Goal: Information Seeking & Learning: Check status

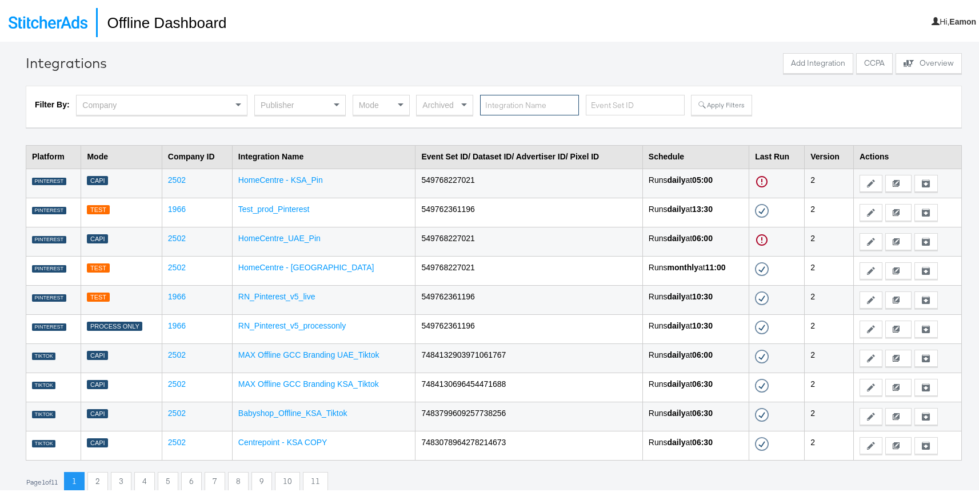
click at [556, 104] on input "text" at bounding box center [529, 103] width 99 height 21
type input "land"
click at [520, 112] on input "land" at bounding box center [529, 103] width 99 height 21
click at [701, 99] on button "Apply Filters" at bounding box center [721, 103] width 61 height 21
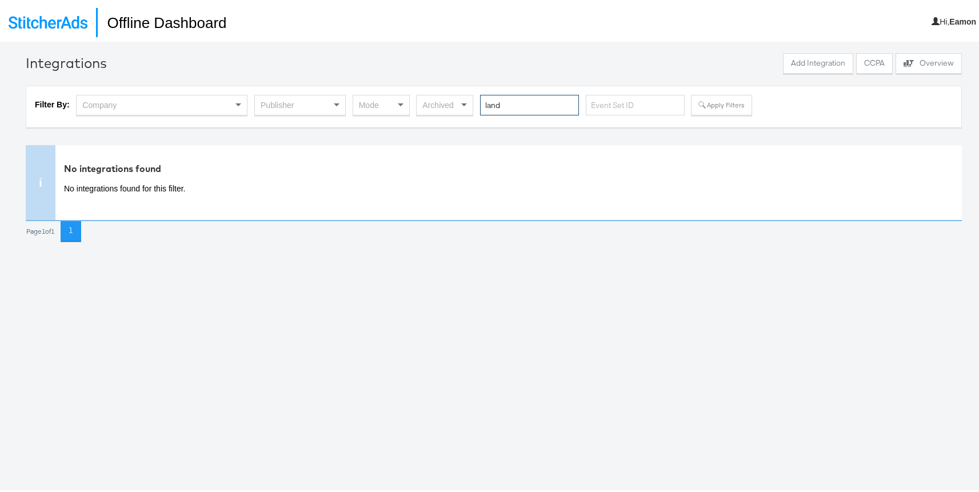
click at [508, 111] on input "land" at bounding box center [529, 103] width 99 height 21
click at [701, 105] on button "Apply Filters" at bounding box center [721, 103] width 61 height 21
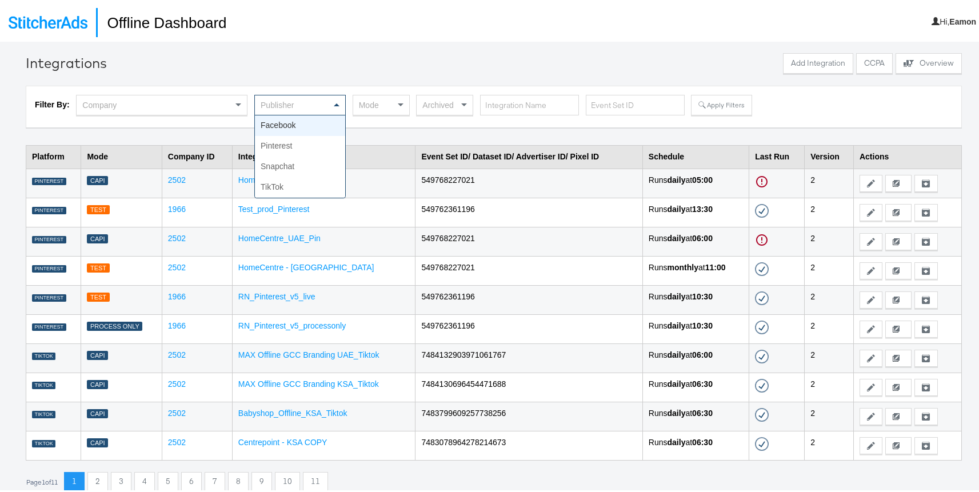
click at [310, 100] on div "Publisher" at bounding box center [300, 102] width 90 height 19
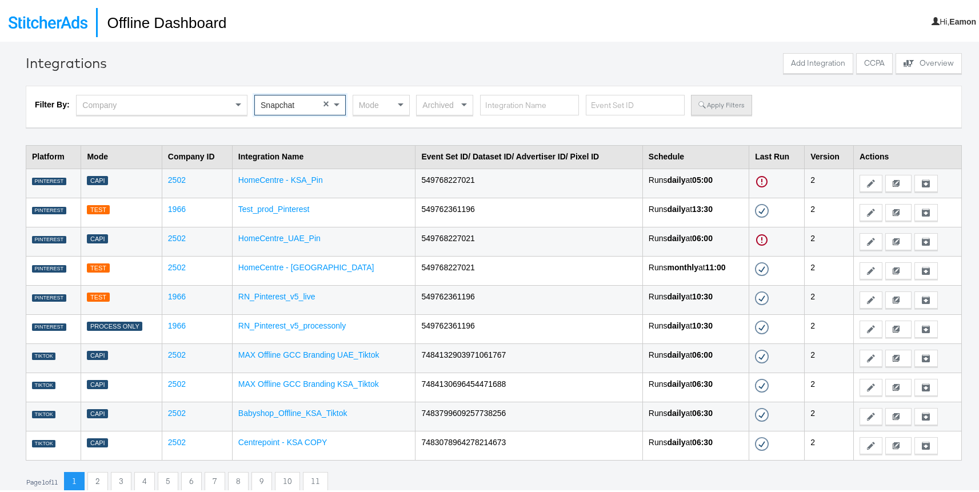
click at [710, 103] on button "Apply Filters" at bounding box center [721, 103] width 61 height 21
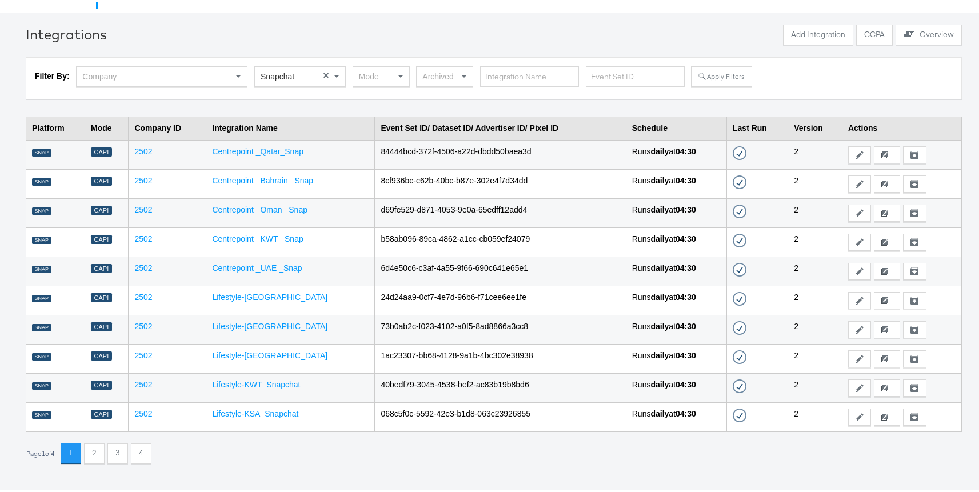
scroll to position [39, 0]
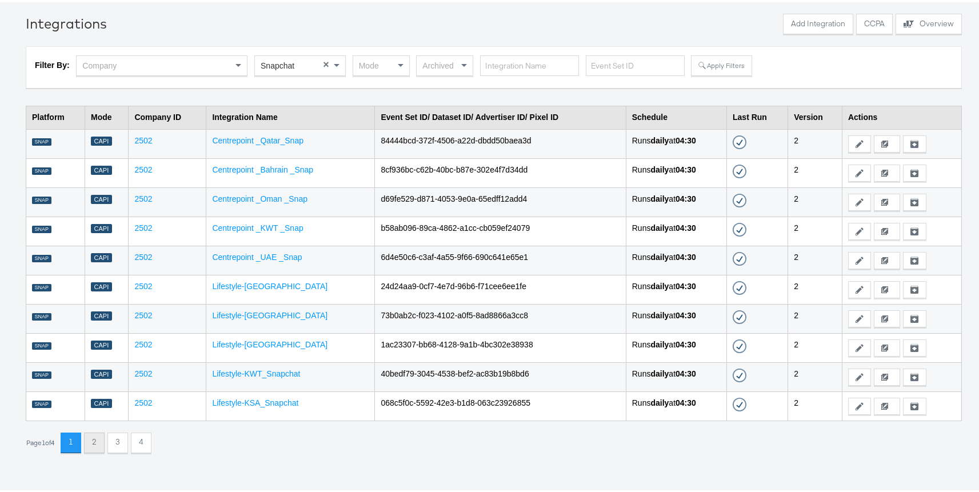
click at [103, 442] on button "2" at bounding box center [94, 440] width 21 height 21
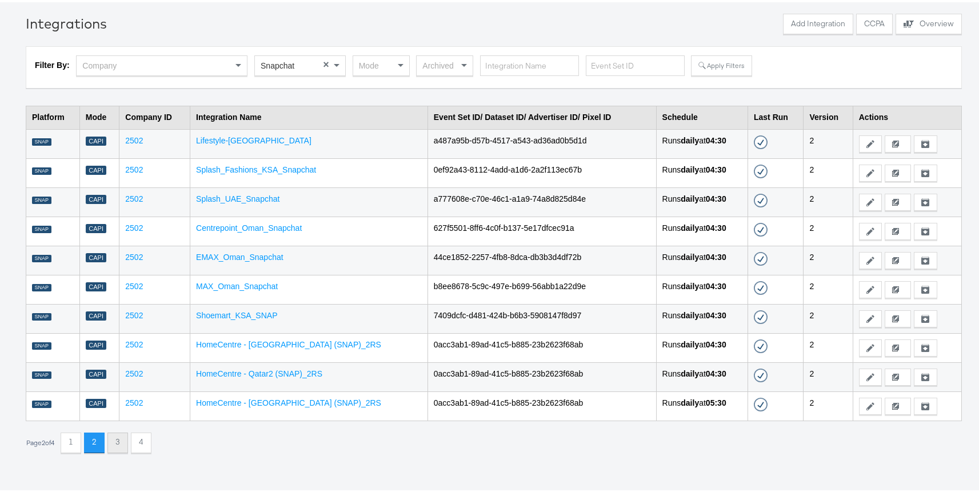
click at [121, 447] on button "3" at bounding box center [117, 440] width 21 height 21
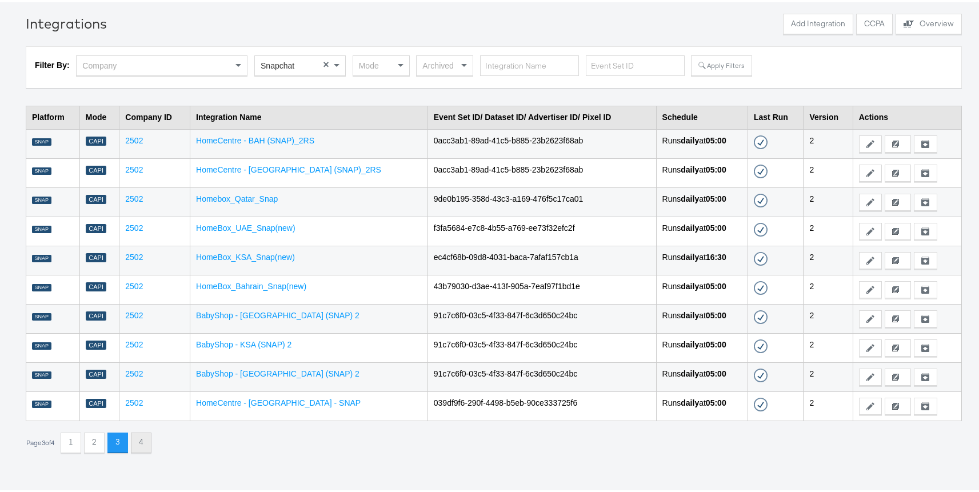
click at [147, 444] on button "4" at bounding box center [141, 440] width 21 height 21
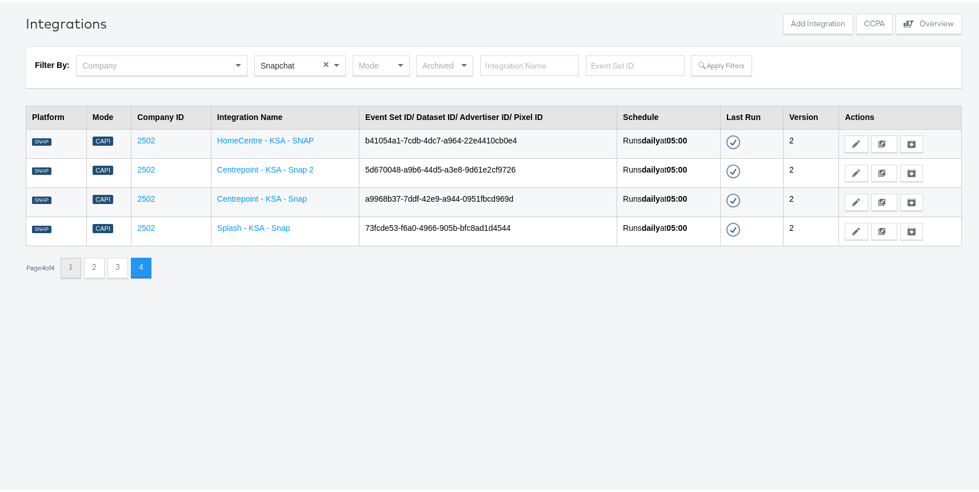
click at [75, 275] on button "1" at bounding box center [71, 265] width 21 height 21
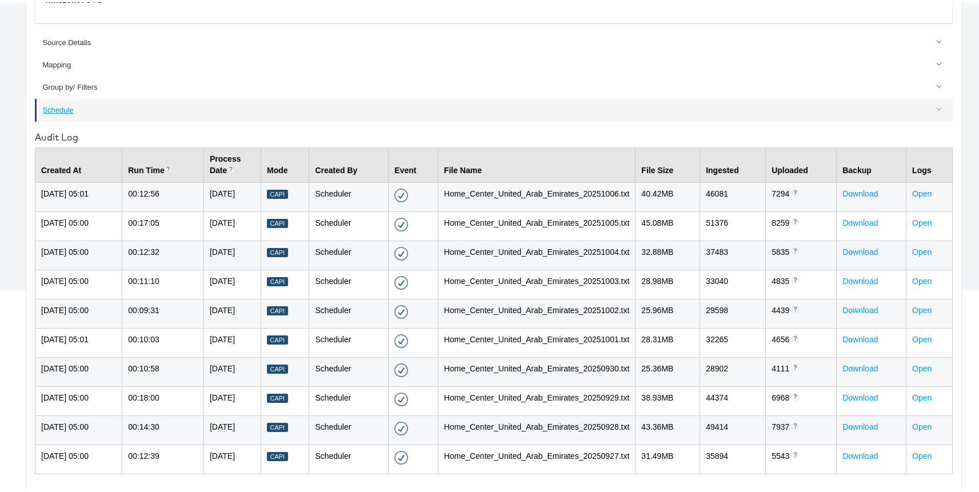
scroll to position [256, 0]
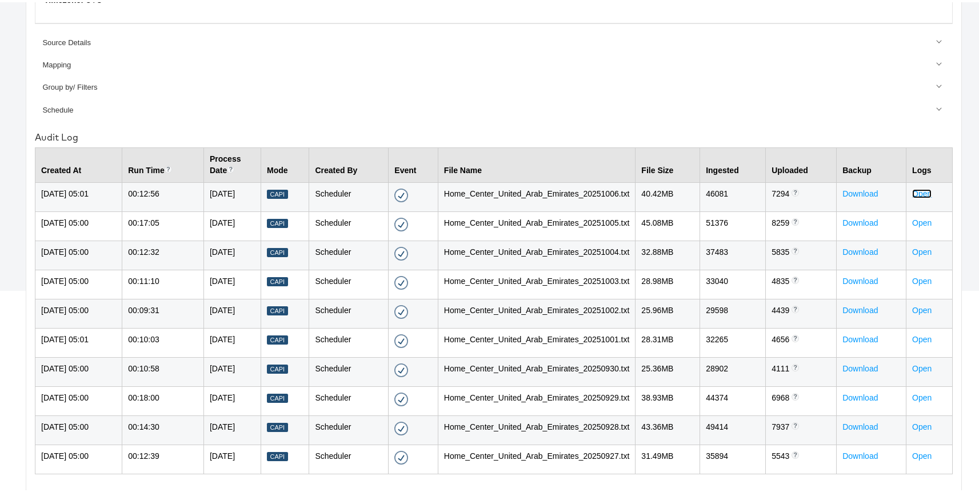
click at [913, 187] on link "Open" at bounding box center [921, 191] width 19 height 9
click at [912, 187] on link "Open" at bounding box center [921, 191] width 19 height 9
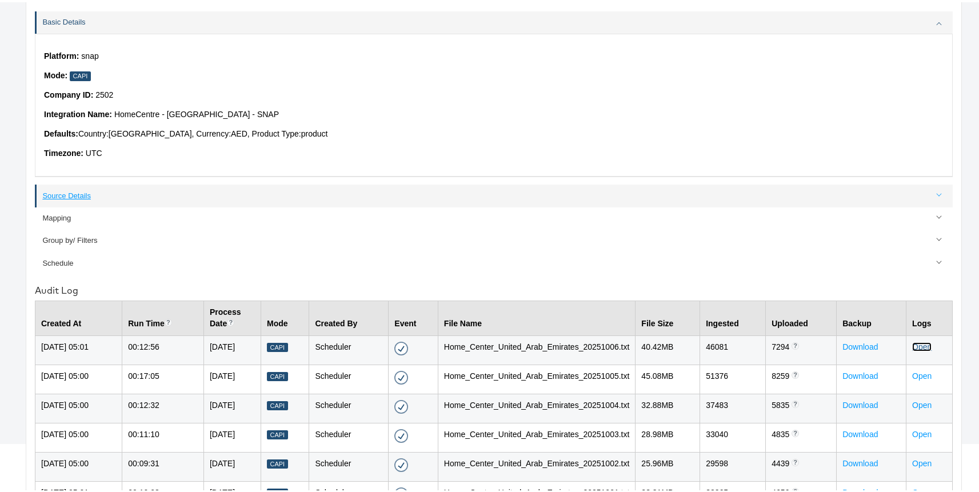
scroll to position [0, 0]
